Goal: Task Accomplishment & Management: Use online tool/utility

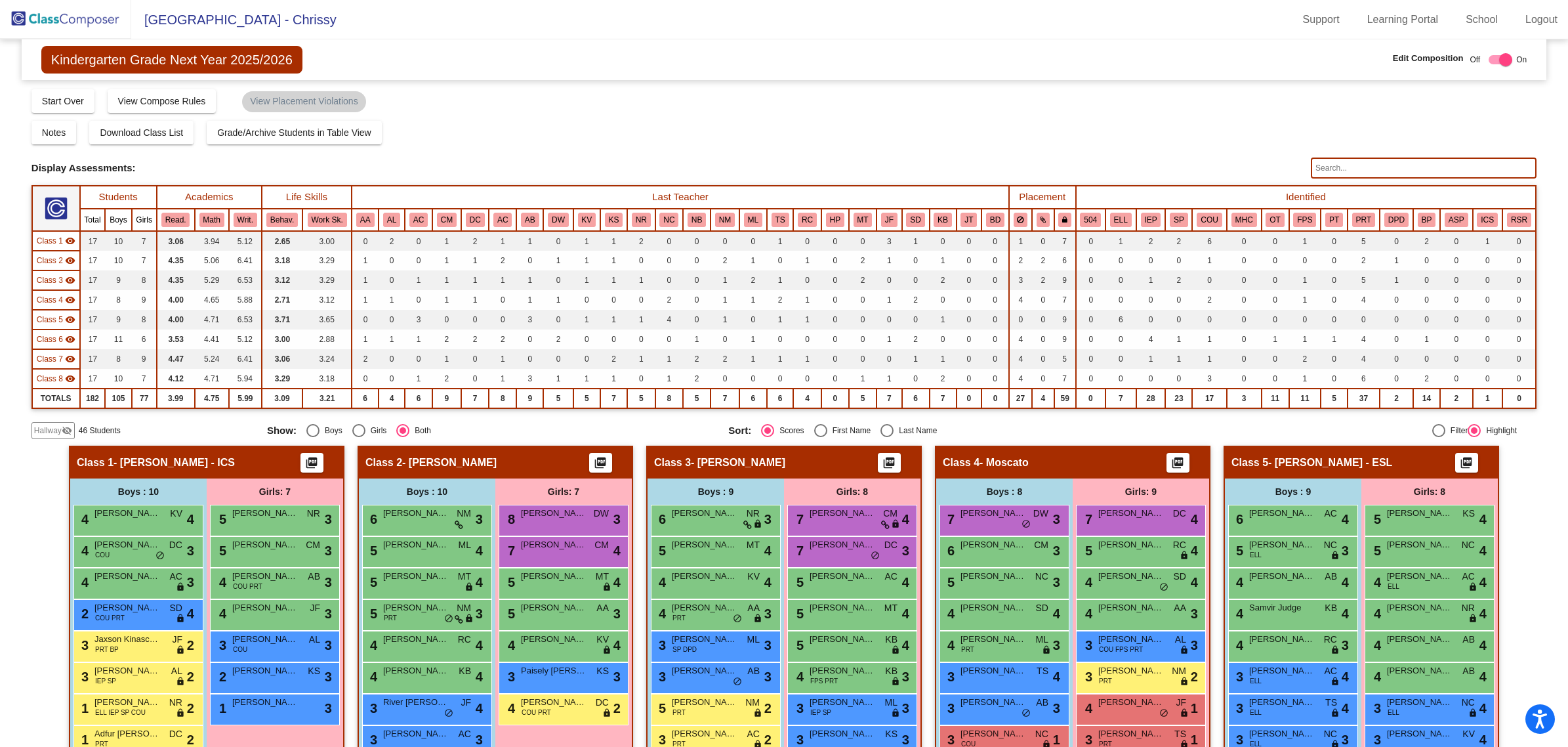
click at [71, 14] on img at bounding box center [65, 19] width 131 height 39
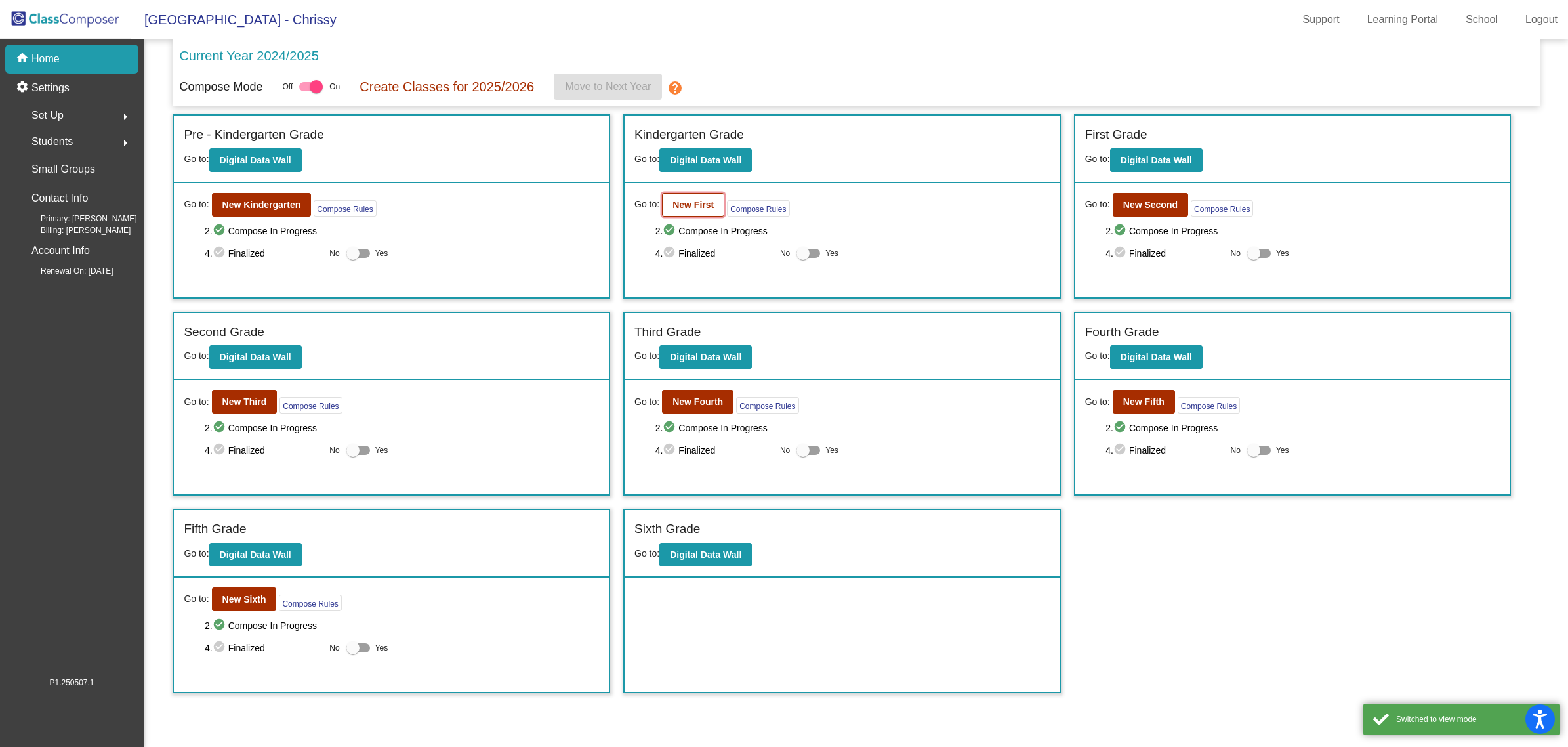
click at [699, 204] on b "New First" at bounding box center [693, 204] width 41 height 10
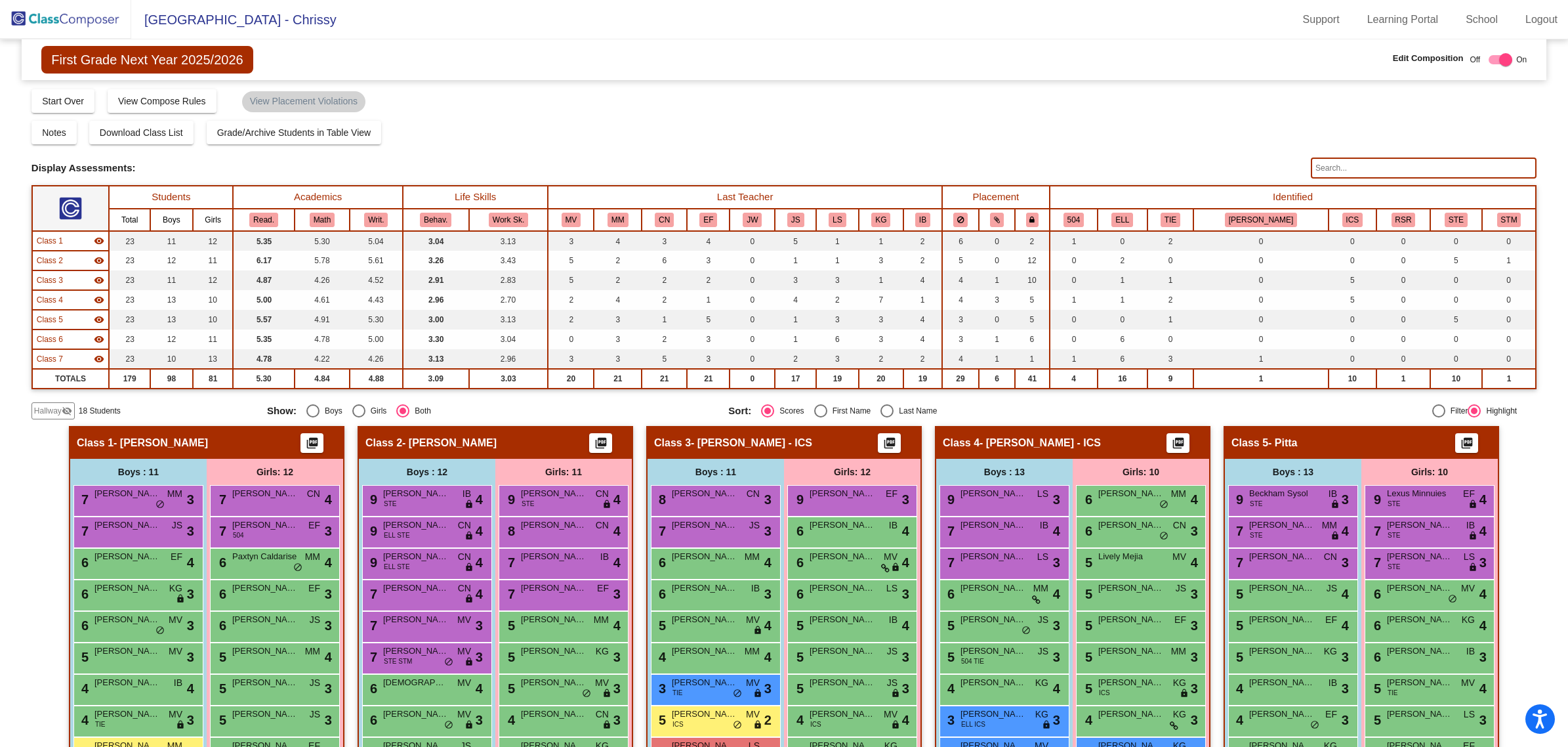
click at [77, 22] on img at bounding box center [65, 19] width 131 height 39
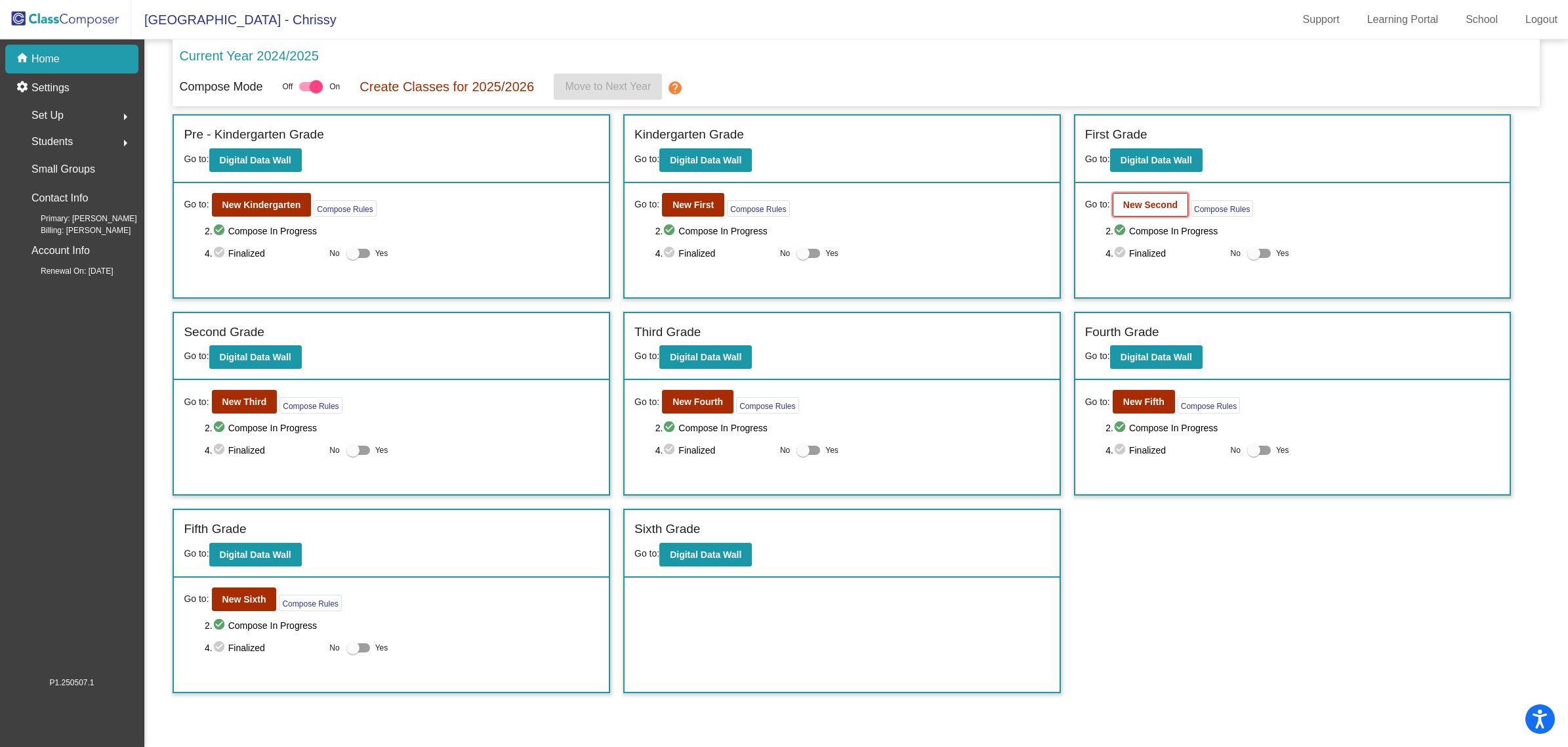
click at [1127, 208] on button "New Second" at bounding box center [1150, 204] width 75 height 24
